Goal: Information Seeking & Learning: Learn about a topic

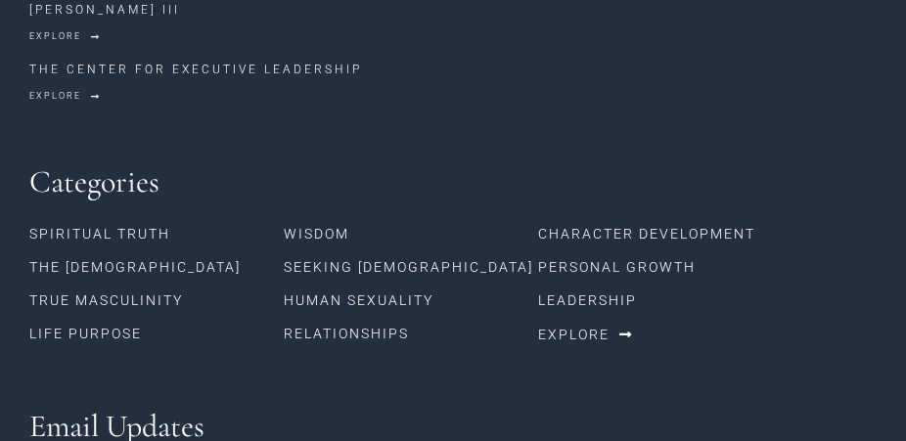
scroll to position [2536, 0]
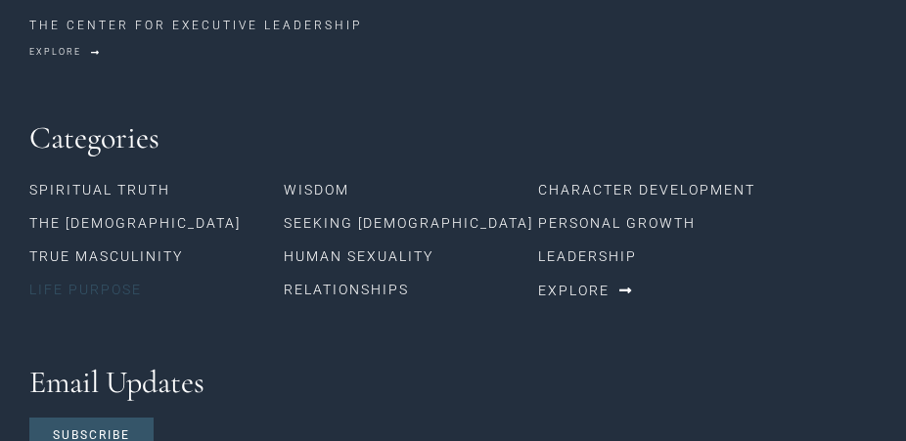
click at [95, 273] on link "Life Purpose" at bounding box center [156, 289] width 254 height 33
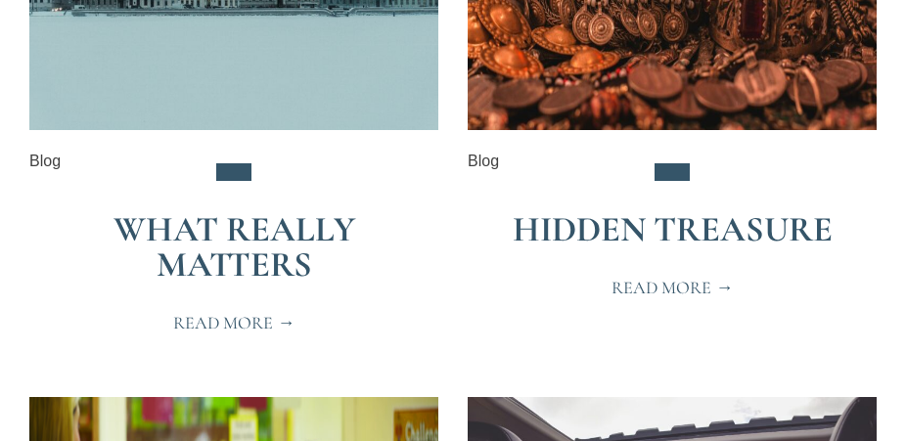
scroll to position [2325, 0]
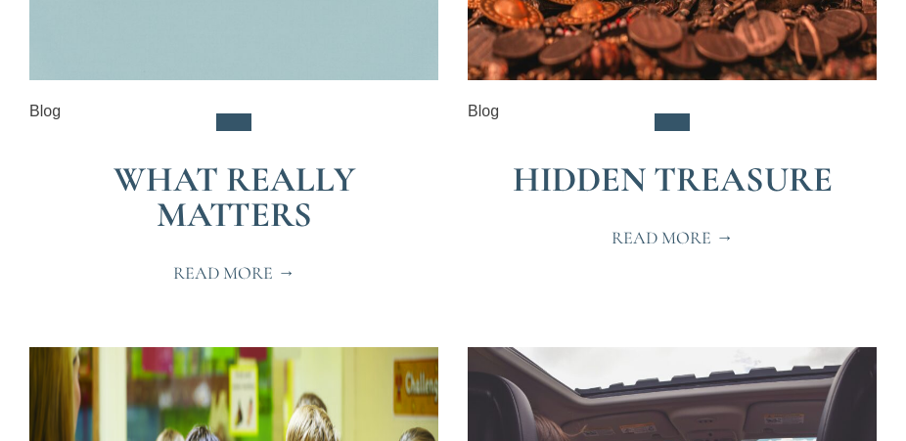
click at [211, 274] on span "Read More" at bounding box center [234, 273] width 122 height 18
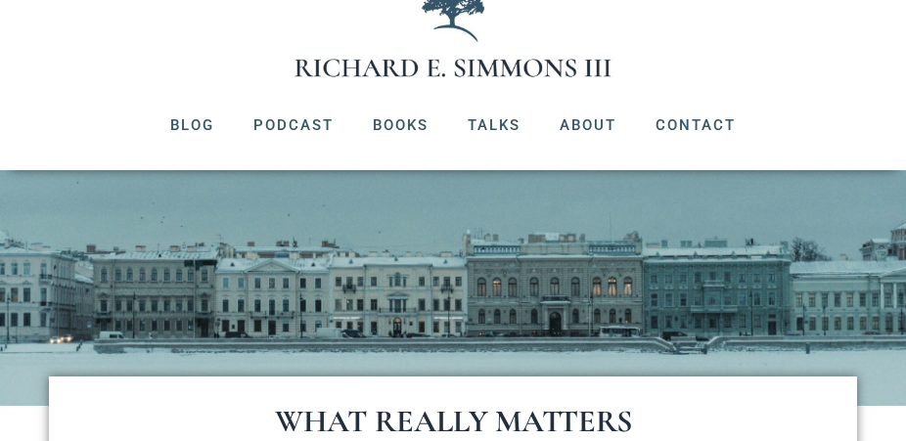
scroll to position [106, 0]
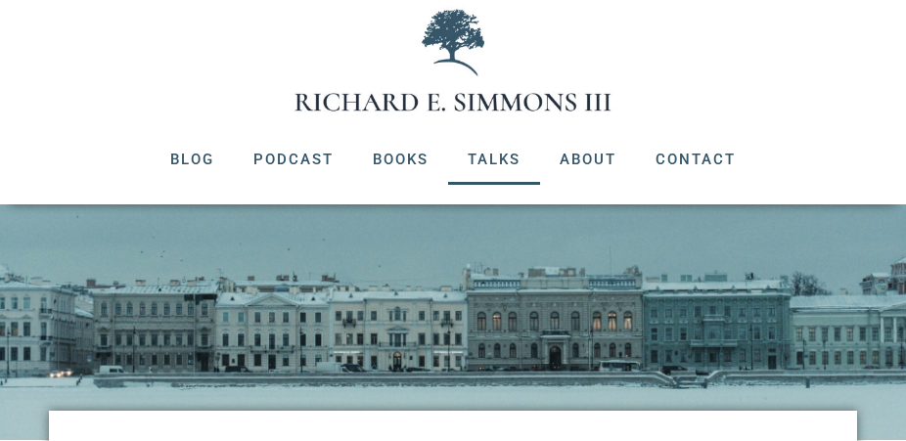
click at [489, 161] on link "Talks" at bounding box center [494, 159] width 92 height 51
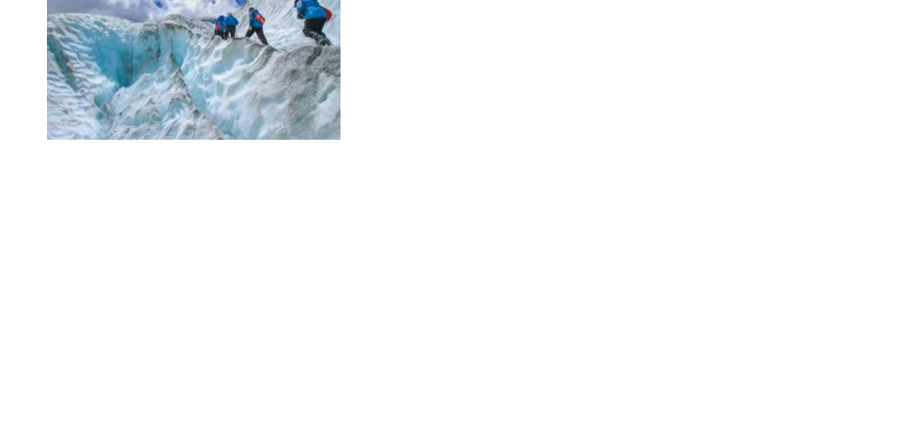
scroll to position [2642, 0]
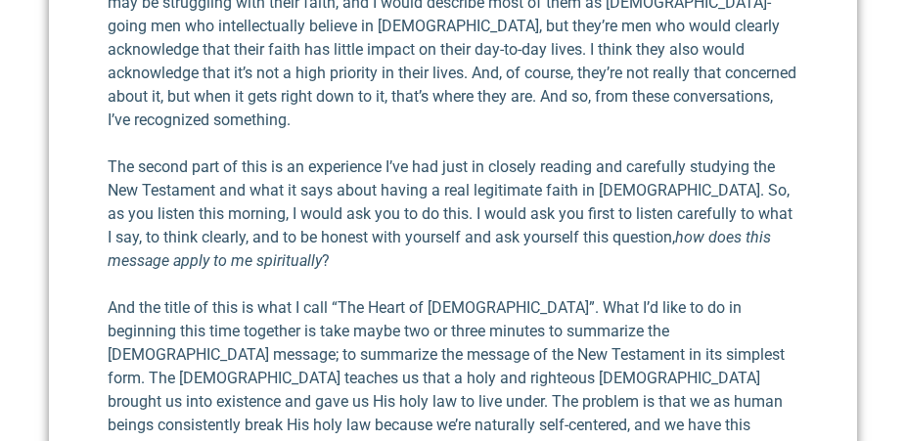
scroll to position [845, 0]
click at [294, 67] on p "The message that I’m going to deliver this morning is, I believe, probably one …" at bounding box center [453, 2] width 691 height 258
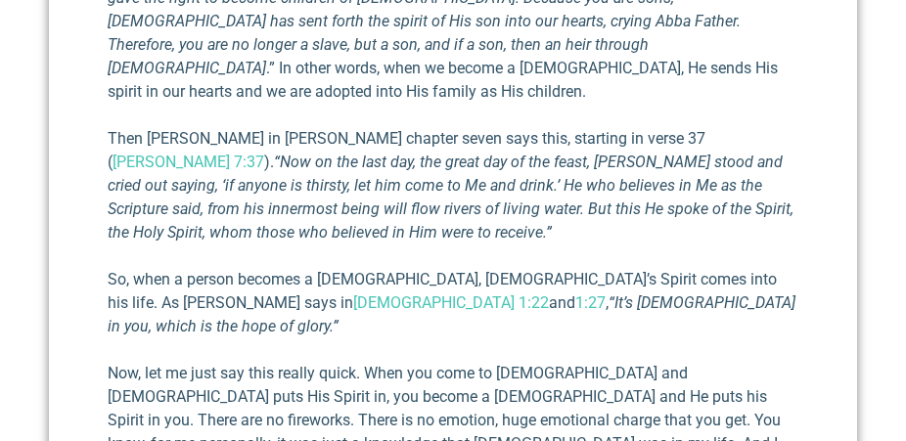
scroll to position [7502, 0]
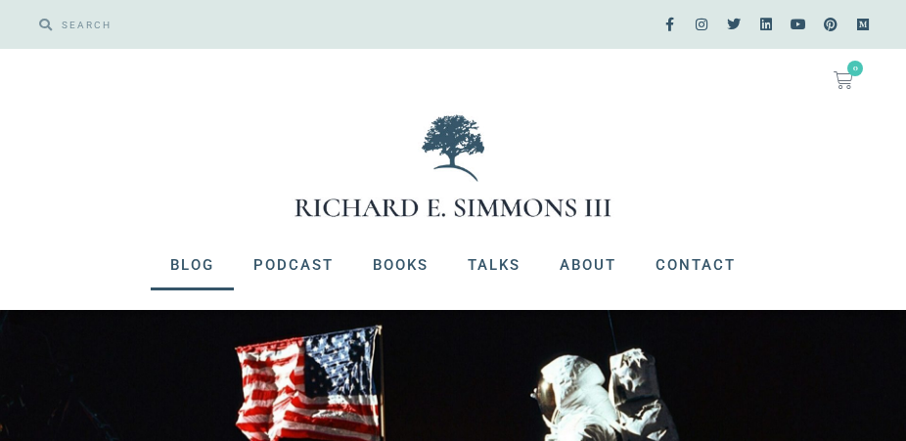
click at [193, 262] on link "Blog" at bounding box center [192, 265] width 83 height 51
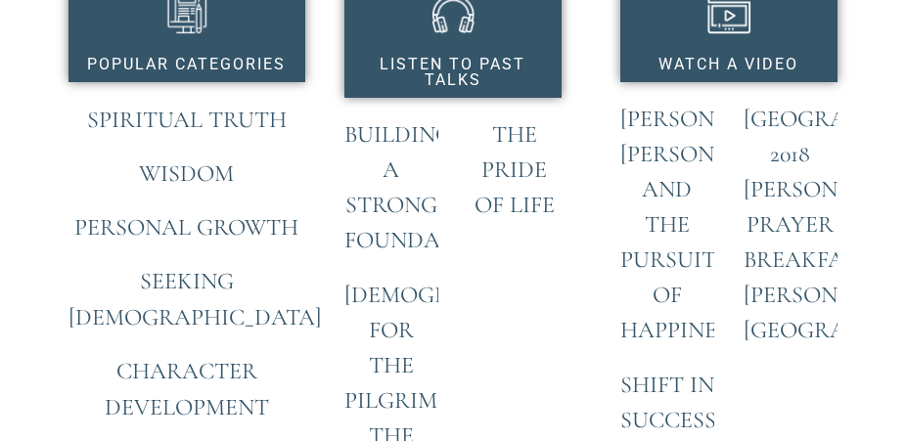
scroll to position [1585, 0]
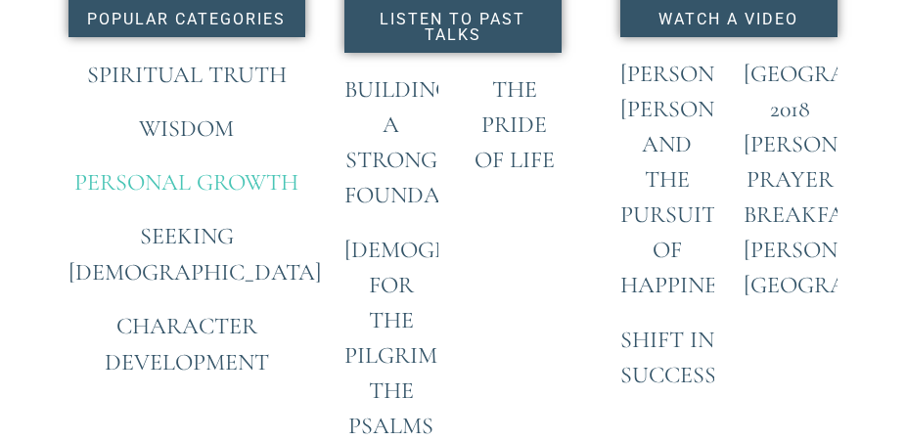
click at [167, 197] on link "Personal Growth" at bounding box center [186, 182] width 224 height 28
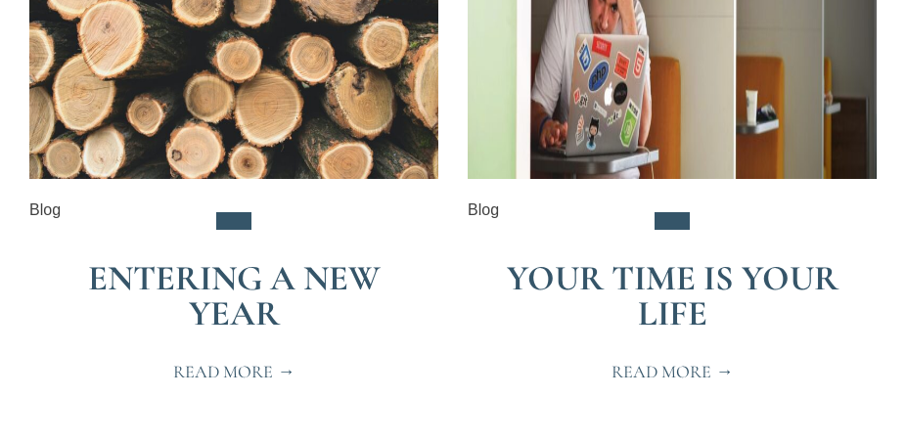
scroll to position [3381, 0]
